Goal: Navigation & Orientation: Locate item on page

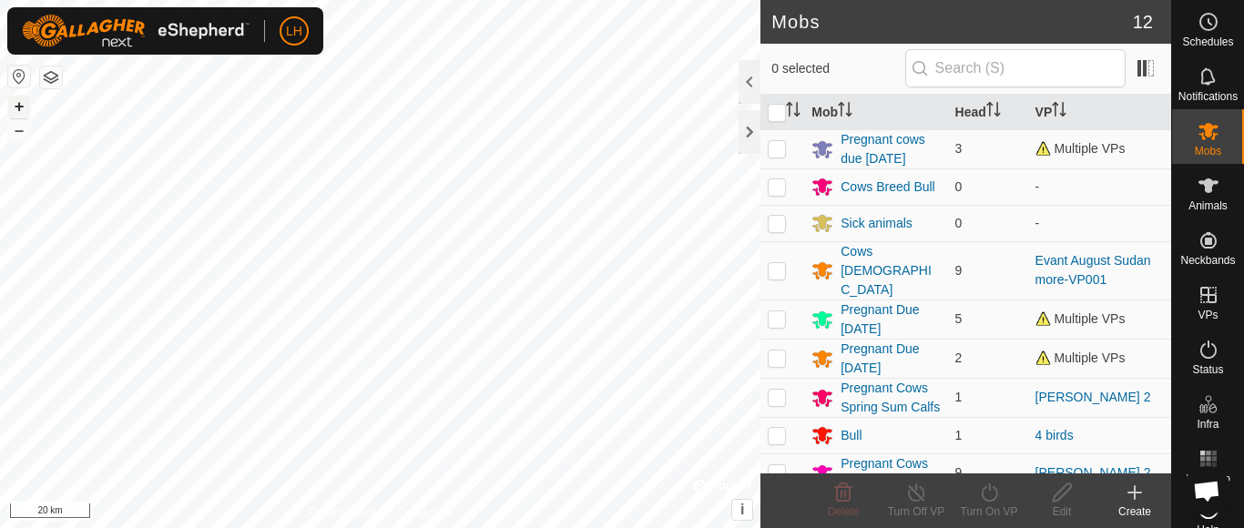
click at [20, 110] on button "+" at bounding box center [19, 107] width 22 height 22
click at [18, 109] on button "+" at bounding box center [19, 107] width 22 height 22
click at [16, 107] on button "+" at bounding box center [19, 107] width 22 height 22
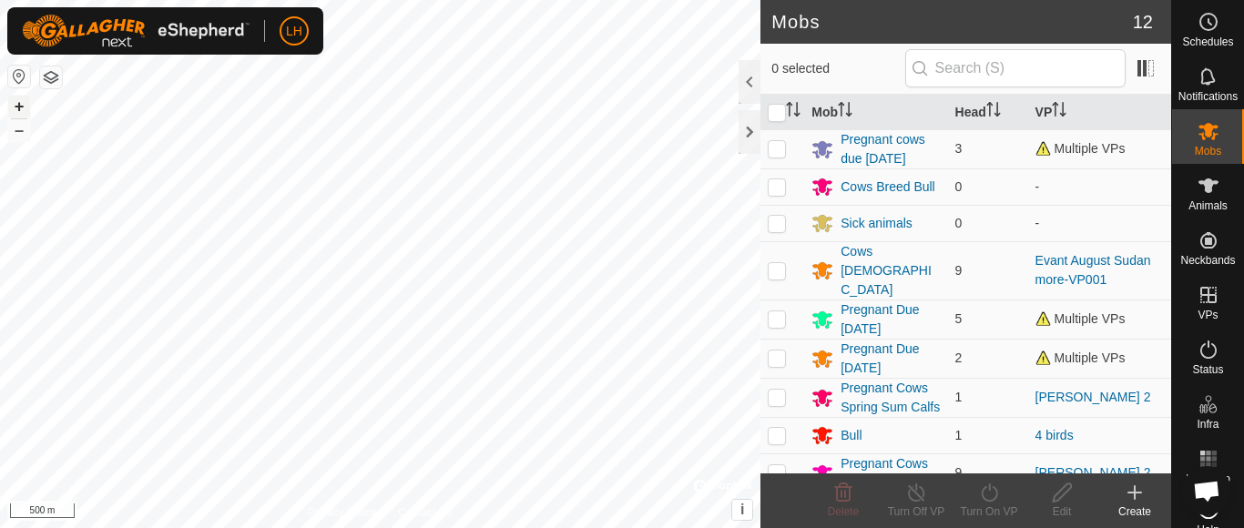
click at [16, 107] on button "+" at bounding box center [19, 107] width 22 height 22
click at [18, 107] on button "+" at bounding box center [19, 107] width 22 height 22
